Goal: Task Accomplishment & Management: Use online tool/utility

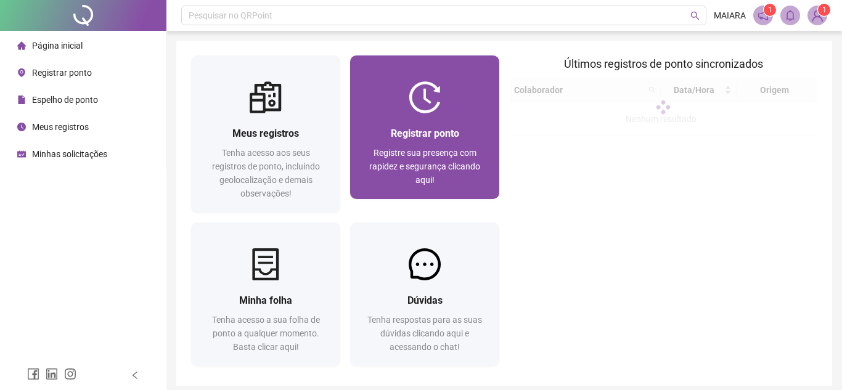
click at [432, 150] on span "Registre sua presença com rapidez e segurança clicando aqui!" at bounding box center [424, 166] width 111 height 37
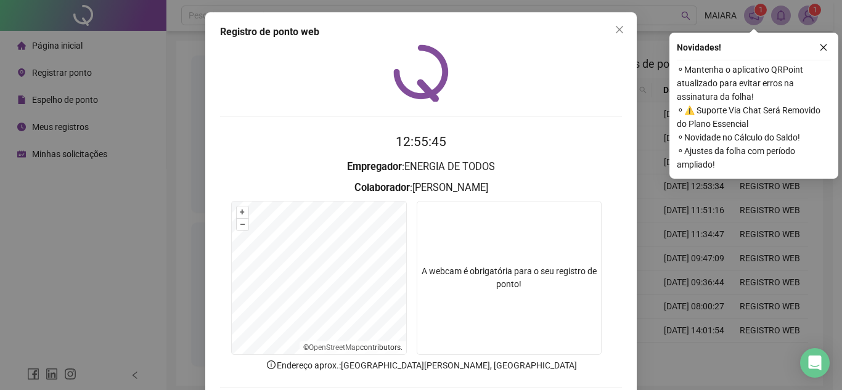
scroll to position [64, 0]
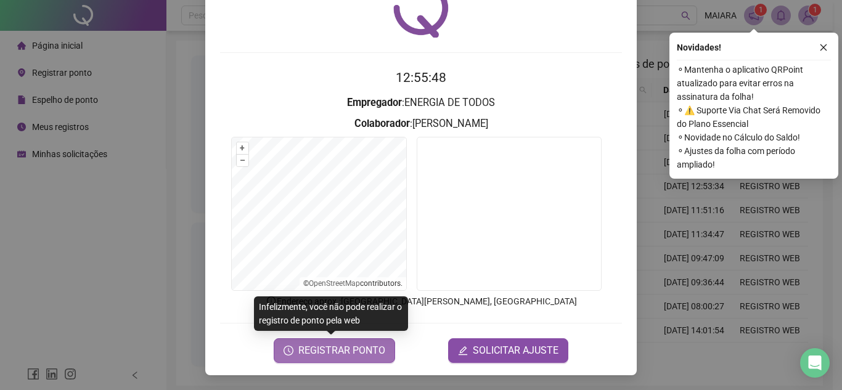
click at [337, 348] on span "REGISTRAR PONTO" at bounding box center [341, 350] width 87 height 15
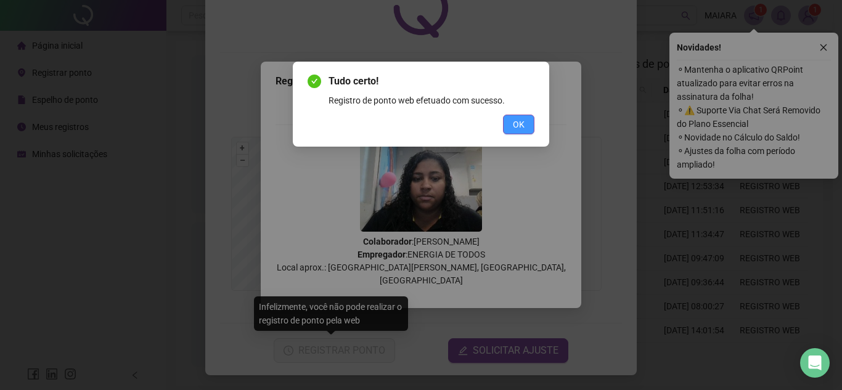
click at [518, 126] on span "OK" at bounding box center [519, 125] width 12 height 14
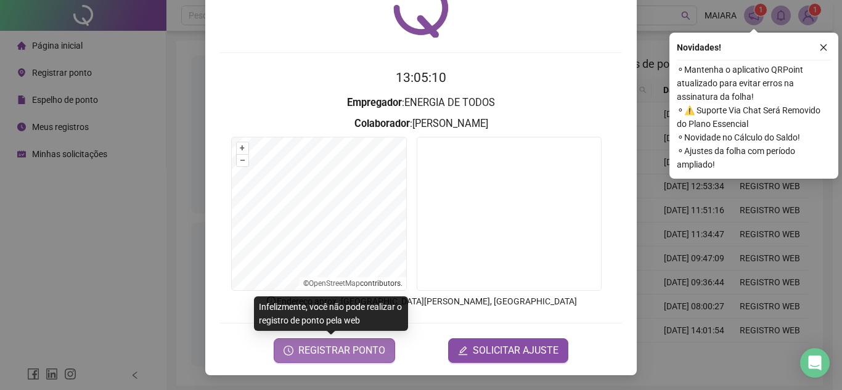
click at [370, 347] on span "REGISTRAR PONTO" at bounding box center [341, 350] width 87 height 15
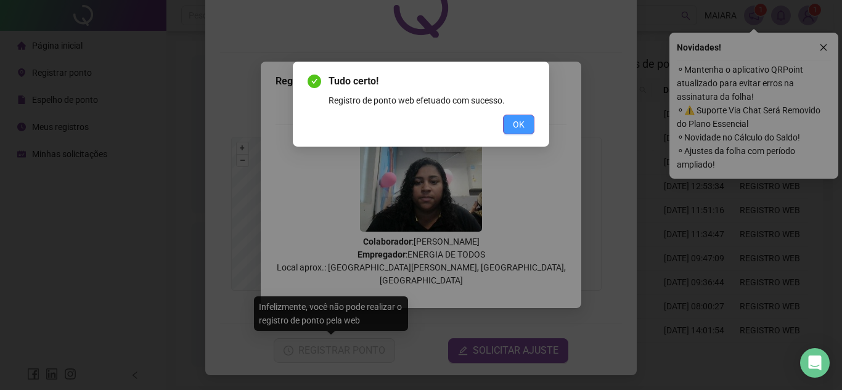
click at [524, 126] on span "OK" at bounding box center [519, 125] width 12 height 14
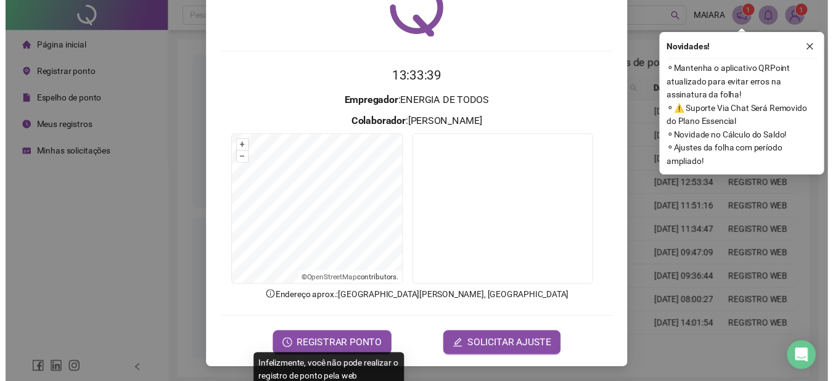
scroll to position [0, 0]
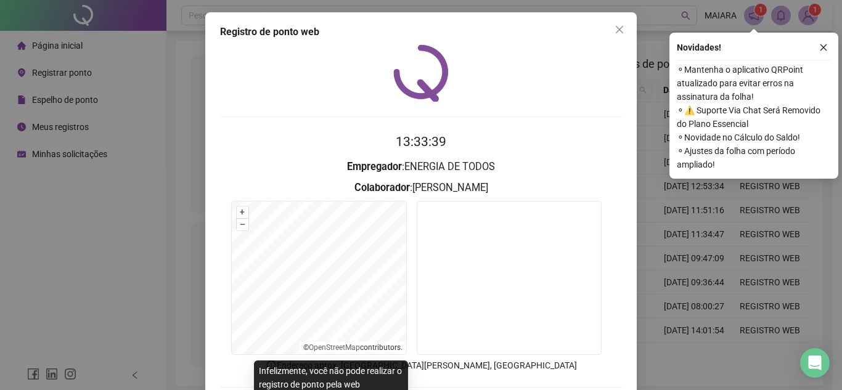
click at [616, 24] on button "Close" at bounding box center [620, 30] width 20 height 20
